Goal: Information Seeking & Learning: Compare options

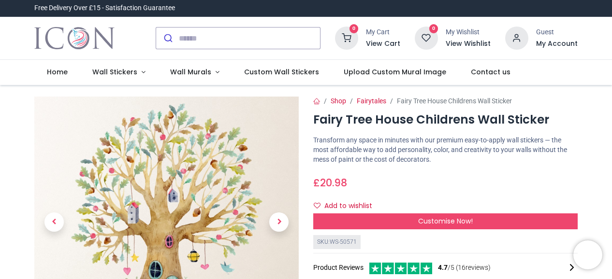
click at [455, 192] on div "£ 20.98 20.98 GBP £ 20.98 £ 20.98 Not Available For Sale Size 70cm (W) x 80cm (…" at bounding box center [445, 193] width 264 height 42
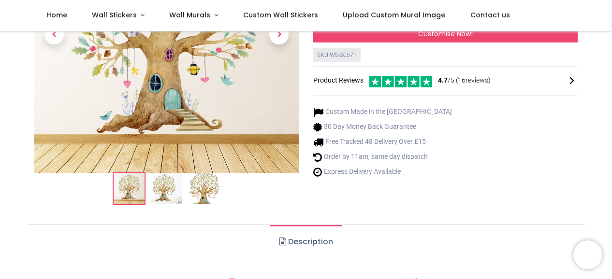
scroll to position [135, 0]
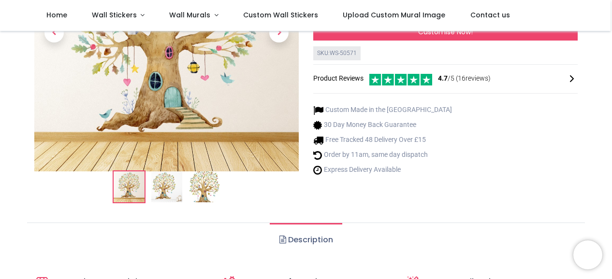
click at [167, 188] on img at bounding box center [166, 187] width 31 height 31
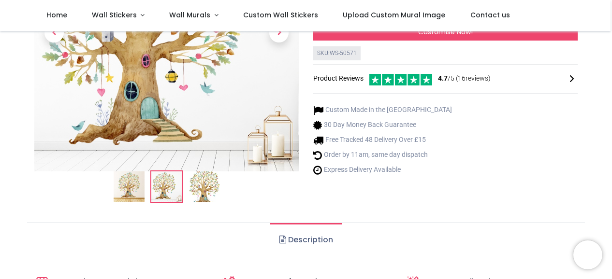
click at [190, 190] on img at bounding box center [204, 187] width 31 height 31
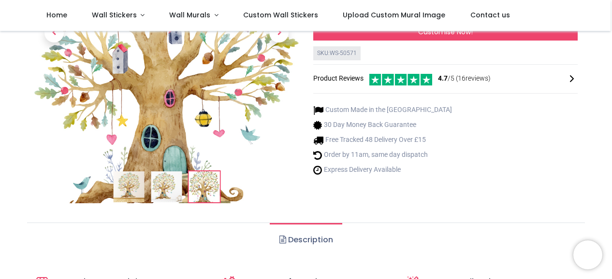
click at [510, 152] on div "Custom Made in the UK 30 Day Money Back Guarantee Free Tracked 48 Delivery Over…" at bounding box center [445, 139] width 264 height 83
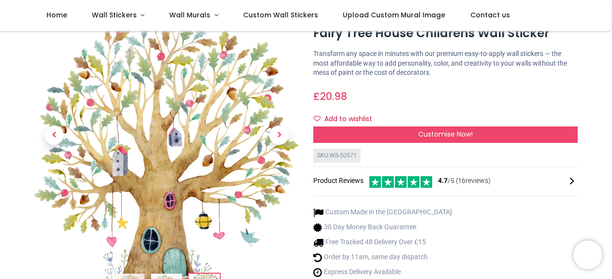
scroll to position [0, 0]
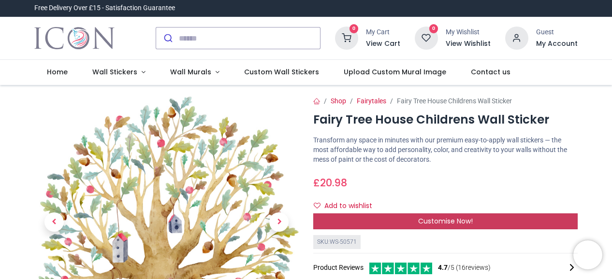
click at [446, 223] on span "Customise Now!" at bounding box center [445, 222] width 55 height 10
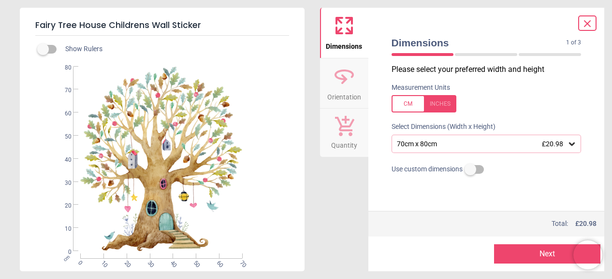
click at [467, 144] on div "70cm x 80cm £20.98" at bounding box center [482, 144] width 172 height 8
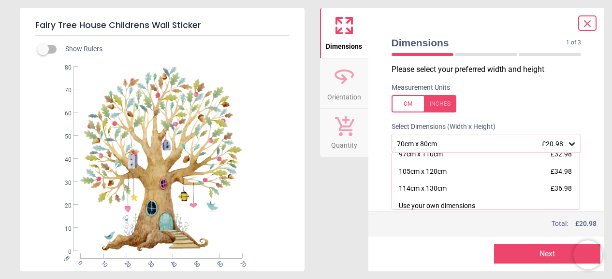
scroll to position [64, 0]
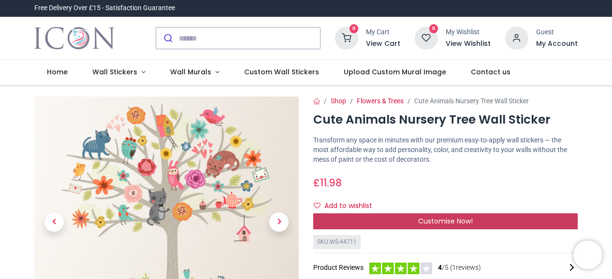
click at [433, 221] on span "Customise Now!" at bounding box center [445, 222] width 55 height 10
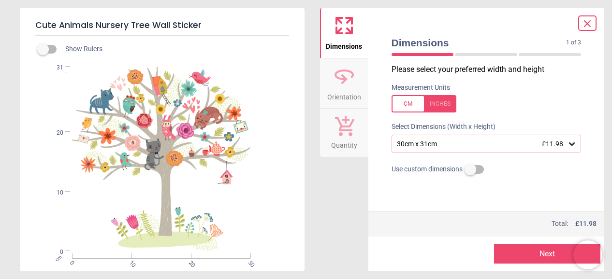
click at [507, 148] on div "30cm x 31cm £11.98" at bounding box center [482, 144] width 172 height 8
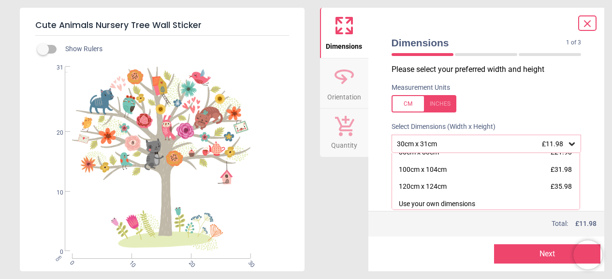
scroll to position [98, 0]
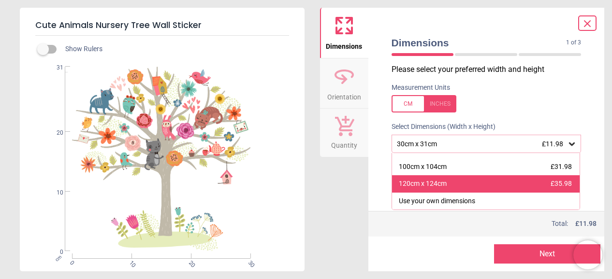
click at [455, 181] on div "120cm x 124cm £35.98" at bounding box center [486, 183] width 188 height 17
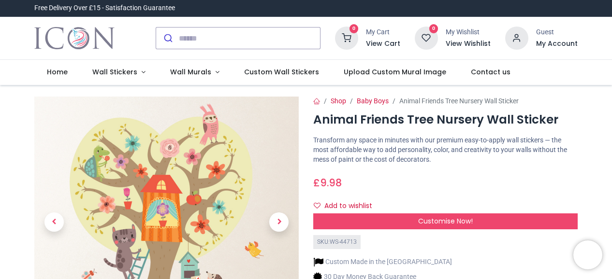
click at [439, 178] on div "£ 9.98 9.98 GBP £ 9.98 £ 9.98 Not Available For Sale" at bounding box center [445, 181] width 264 height 18
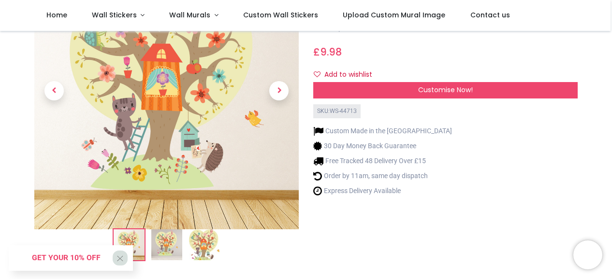
scroll to position [97, 0]
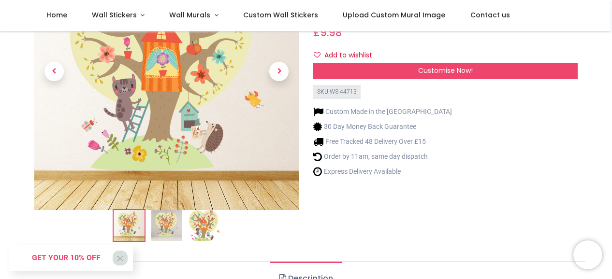
click at [169, 227] on img at bounding box center [166, 225] width 31 height 31
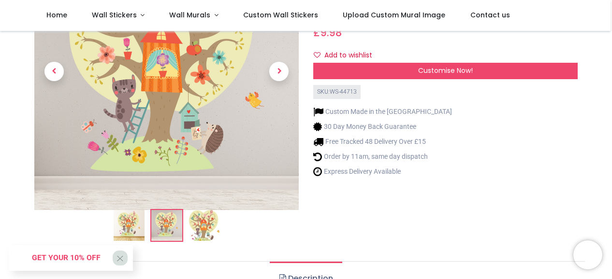
click at [380, 205] on div "Shop Baby Boys Animal Friends Tree Nursery Wall Sticker Animal Friends Tree Nur…" at bounding box center [445, 98] width 279 height 304
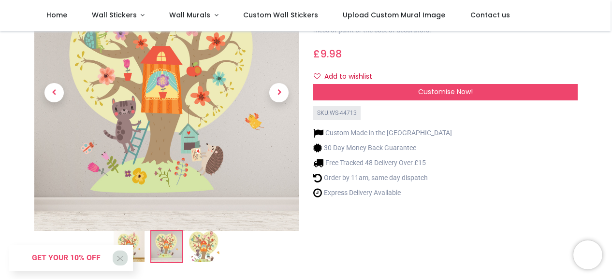
scroll to position [77, 0]
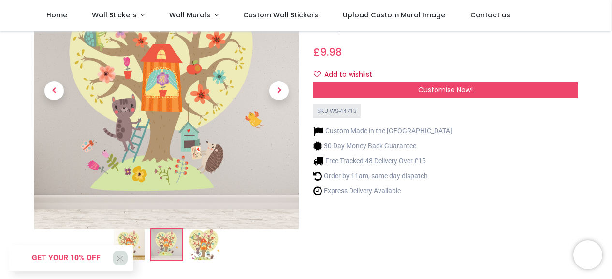
click at [206, 246] on img at bounding box center [204, 245] width 31 height 31
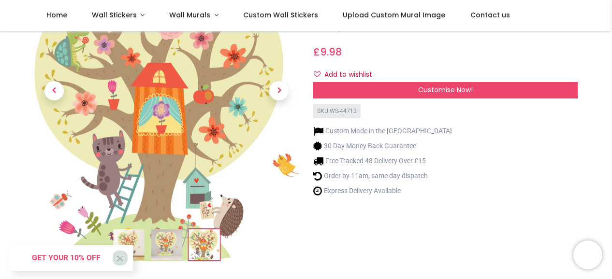
click at [403, 230] on div "Shop Baby Boys Animal Friends Tree Nursery Wall Sticker Animal Friends Tree Nur…" at bounding box center [445, 117] width 279 height 304
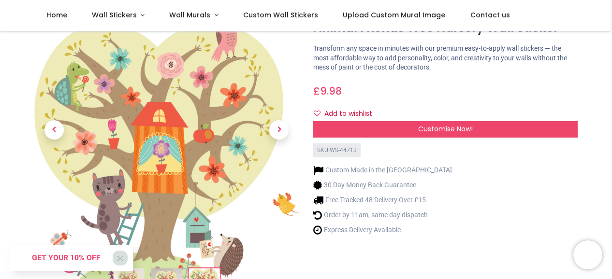
scroll to position [39, 0]
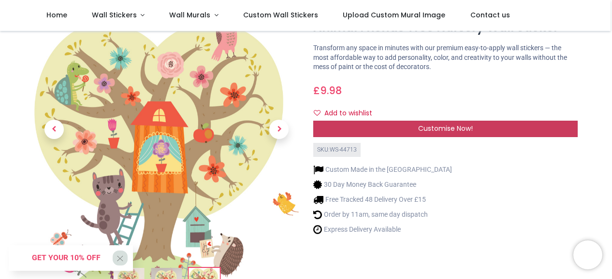
click at [449, 129] on span "Customise Now!" at bounding box center [445, 129] width 55 height 10
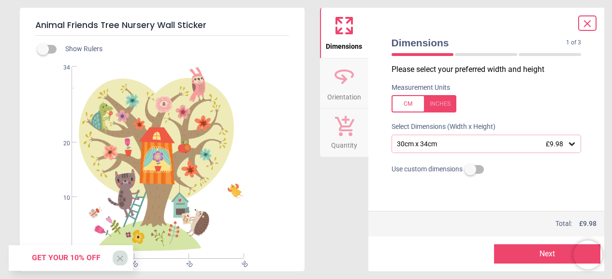
click at [502, 140] on div "30cm x 34cm £9.98" at bounding box center [482, 144] width 172 height 8
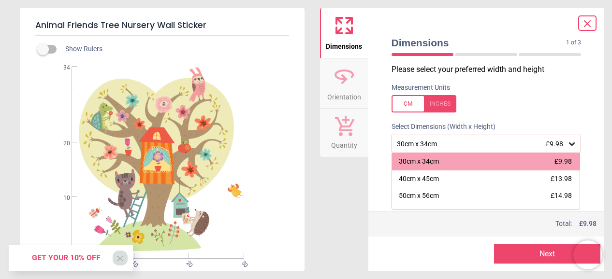
scroll to position [98, 0]
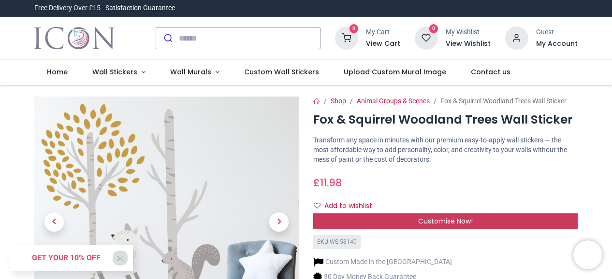
click at [476, 218] on div "Customise Now!" at bounding box center [445, 222] width 264 height 16
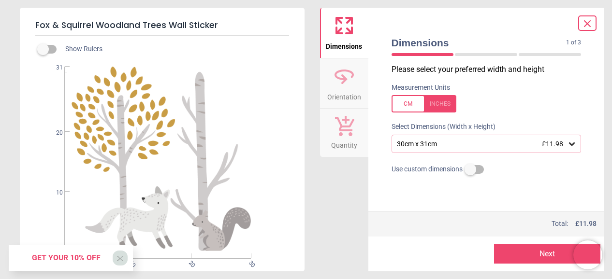
click at [519, 143] on div "30cm x 31cm £11.98" at bounding box center [482, 144] width 172 height 8
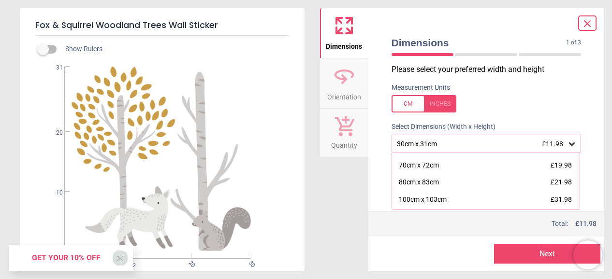
scroll to position [98, 0]
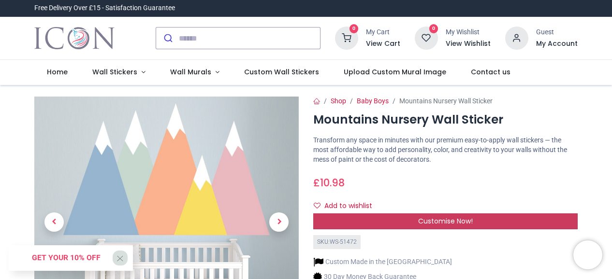
click at [476, 222] on div "Customise Now!" at bounding box center [445, 222] width 264 height 16
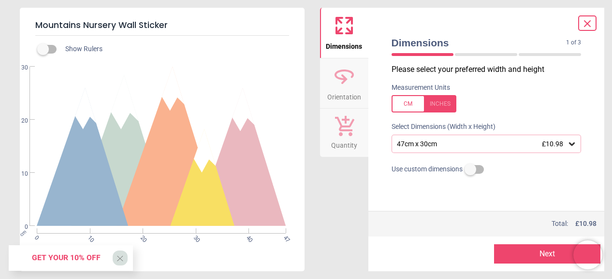
click at [520, 143] on div "47cm x 30cm £10.98" at bounding box center [482, 144] width 172 height 8
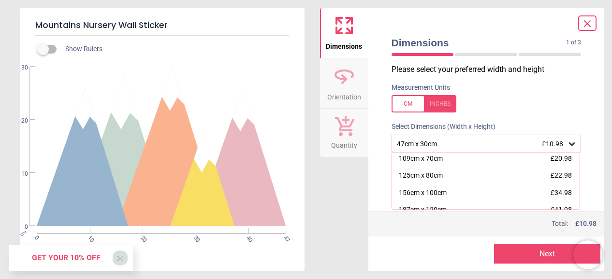
scroll to position [98, 0]
